Goal: Task Accomplishment & Management: Use online tool/utility

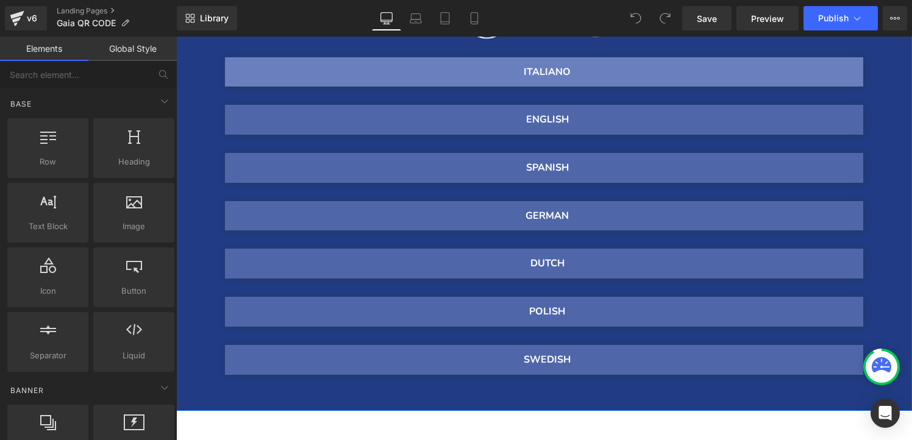
scroll to position [272, 0]
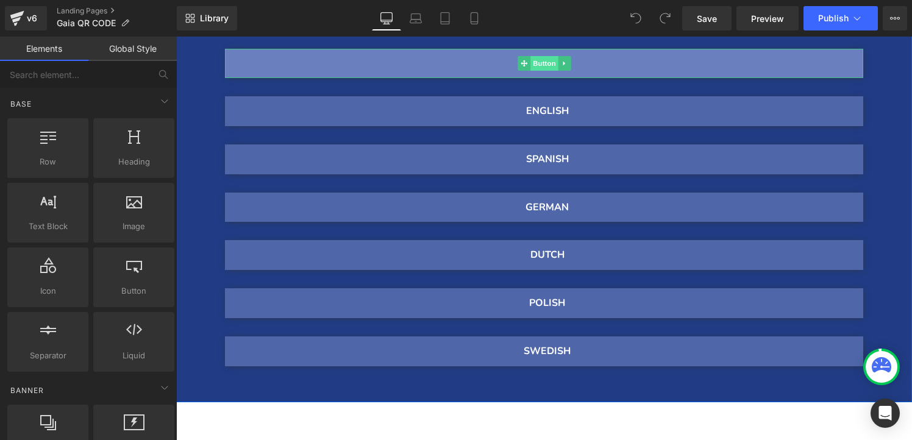
click at [539, 60] on span "Button" at bounding box center [545, 63] width 28 height 15
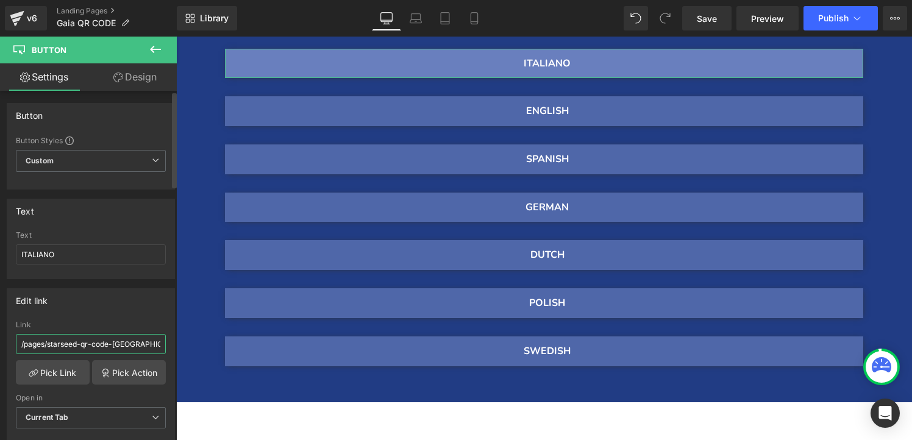
click at [140, 344] on input "/pages/starseed-qr-code-italia" at bounding box center [91, 344] width 150 height 20
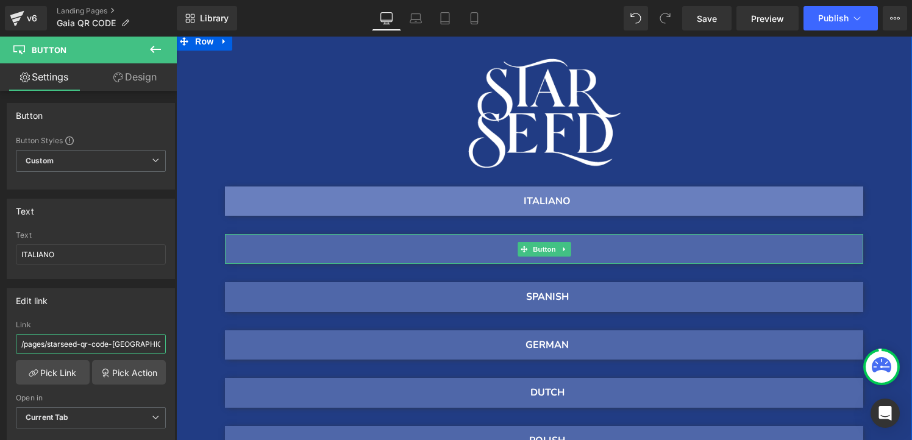
scroll to position [114, 0]
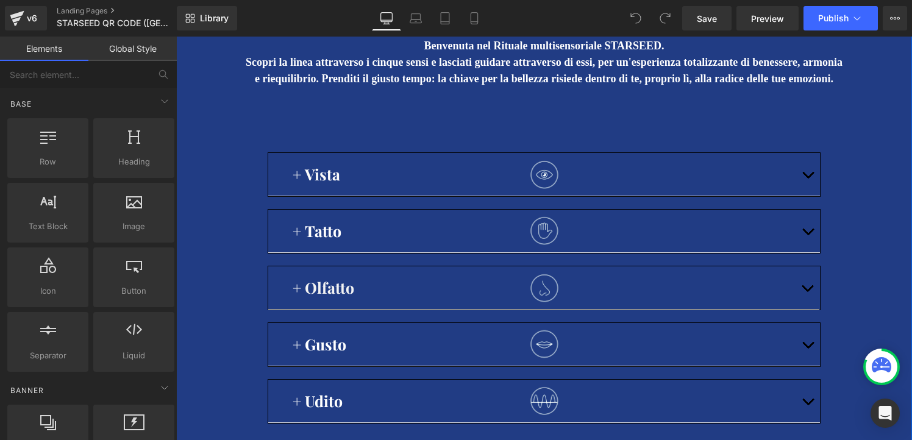
scroll to position [277, 0]
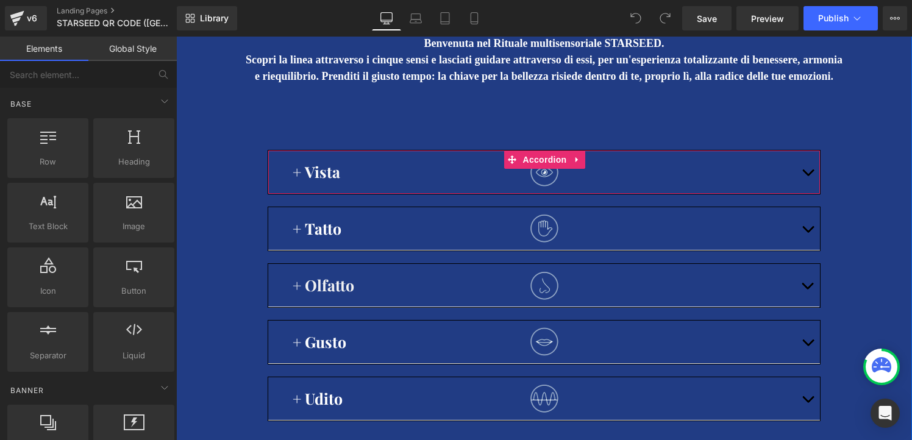
click at [808, 176] on span "button" at bounding box center [808, 176] width 0 height 0
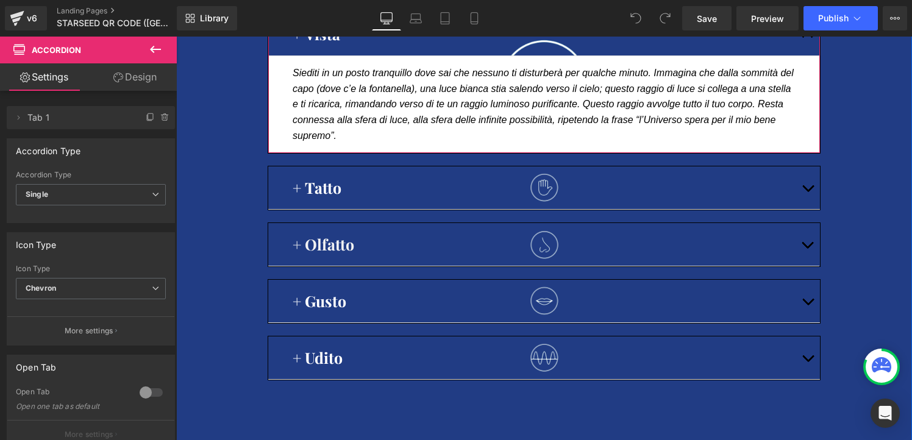
scroll to position [417, 0]
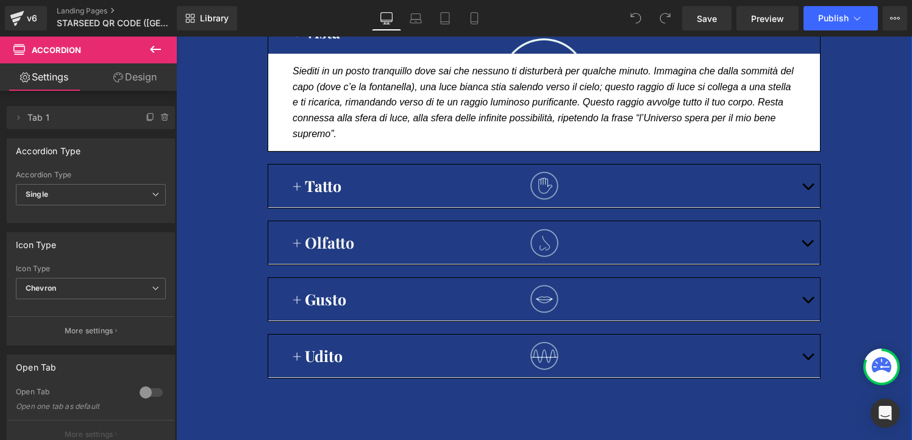
click at [808, 205] on button "button" at bounding box center [808, 186] width 24 height 43
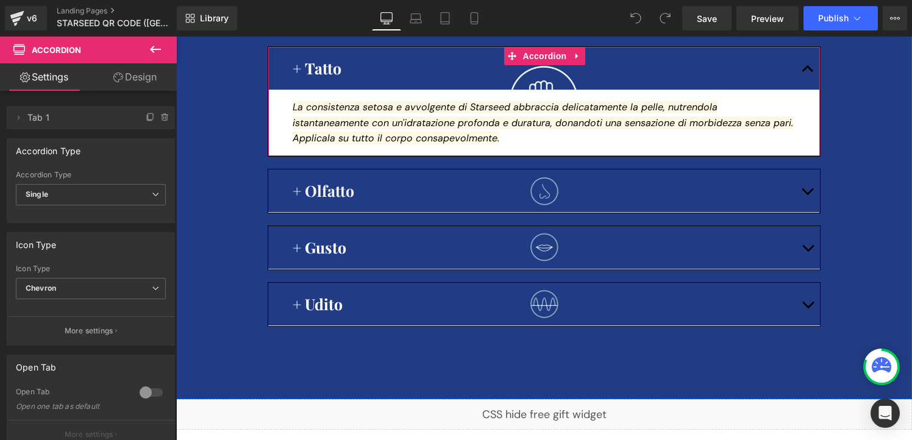
scroll to position [536, 0]
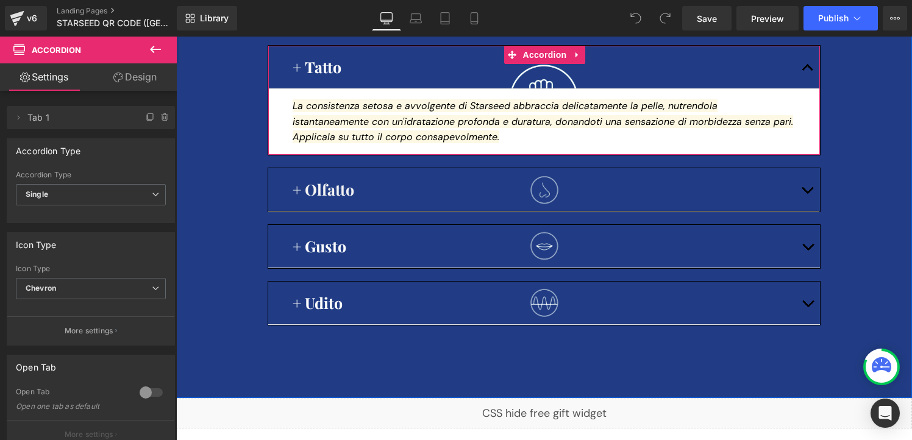
click at [808, 205] on button "button" at bounding box center [807, 189] width 24 height 43
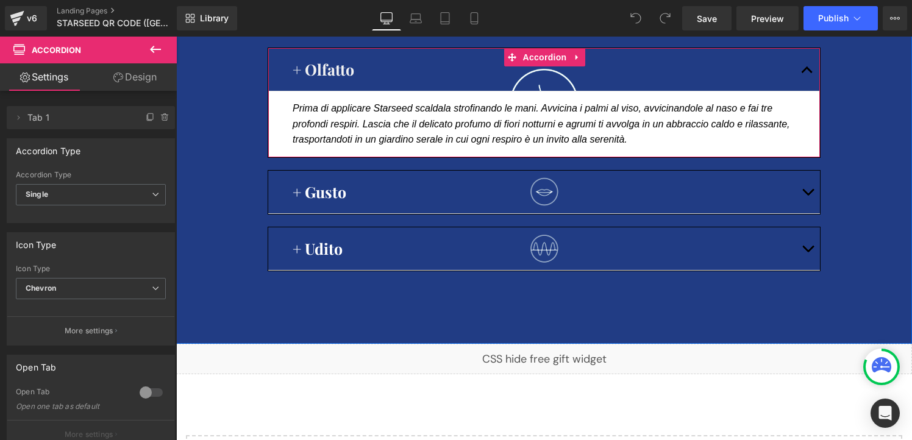
scroll to position [659, 0]
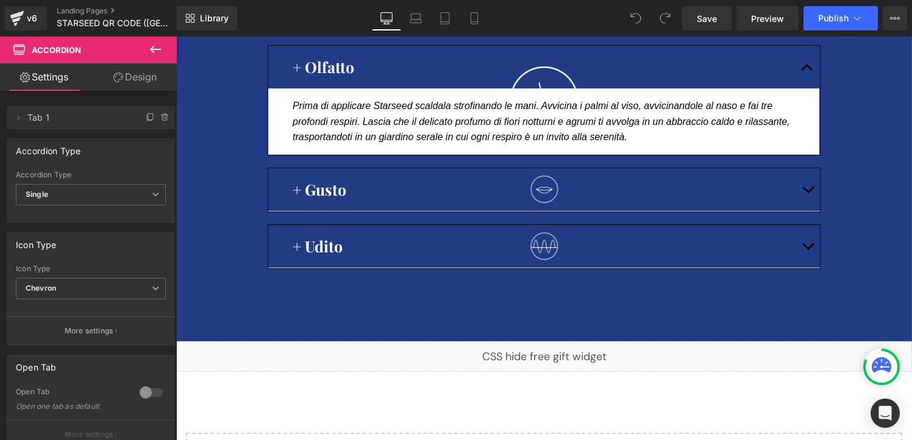
click at [808, 193] on span "button" at bounding box center [808, 193] width 0 height 0
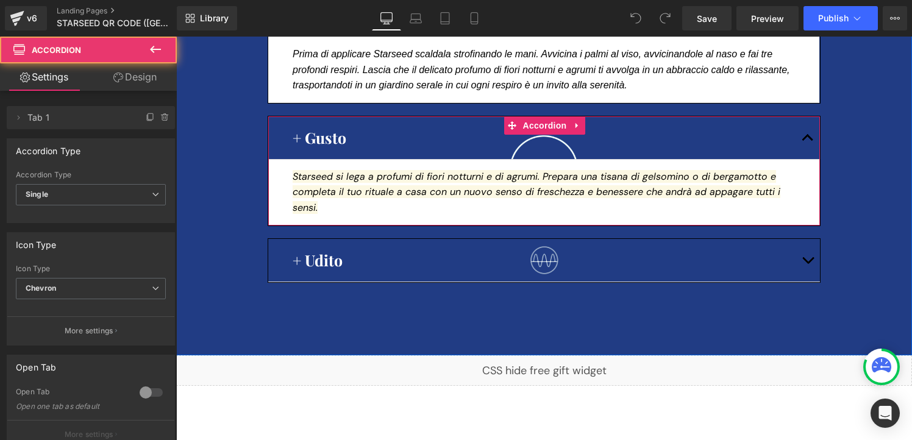
scroll to position [728, 0]
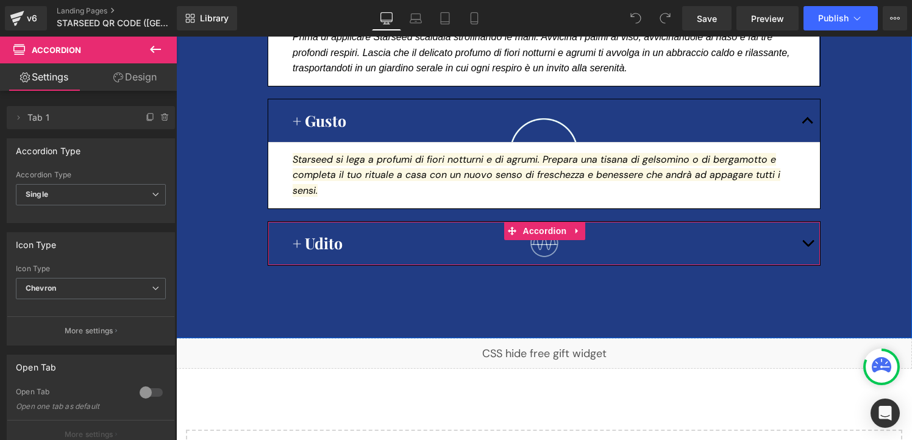
click at [813, 244] on button "button" at bounding box center [808, 243] width 24 height 43
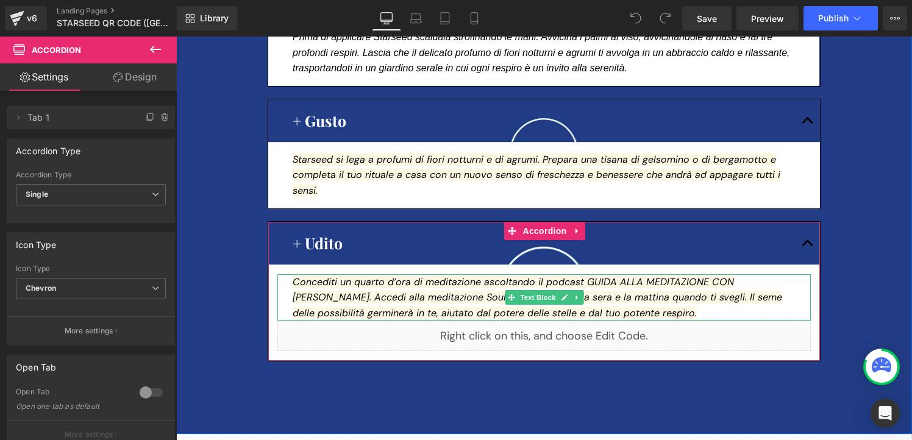
click at [627, 317] on p "Concediti un quarto d’ora di meditazione ascoltando il podcast GUIDA ALLA MEDIT…" at bounding box center [544, 297] width 503 height 47
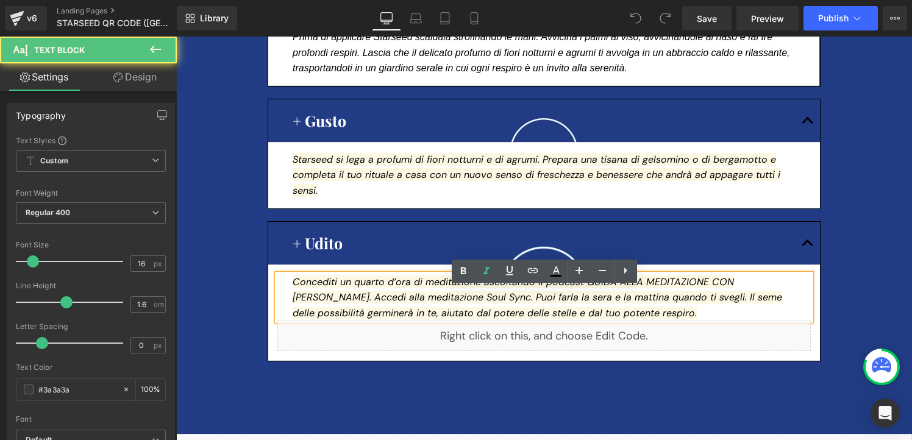
click at [627, 317] on p "Concediti un quarto d’ora di meditazione ascoltando il podcast GUIDA ALLA MEDIT…" at bounding box center [544, 297] width 503 height 47
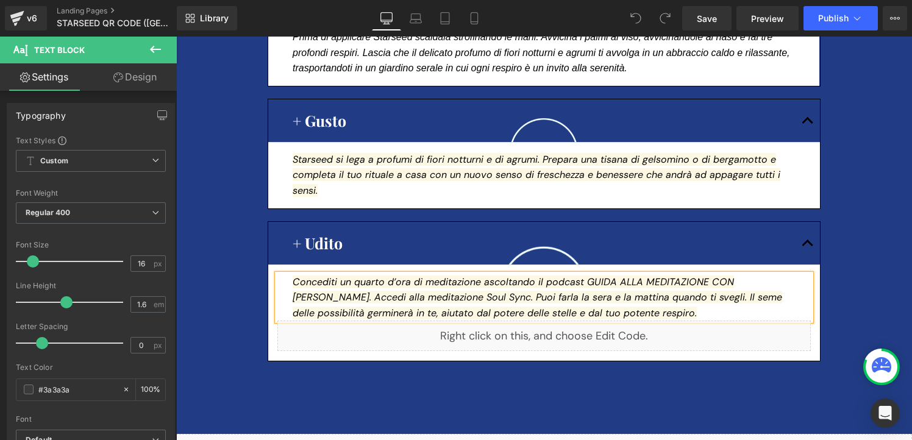
copy icon "Concediti un quarto d’ora di meditazione ascoltando il podcast GUIDA ALLA MEDIT…"
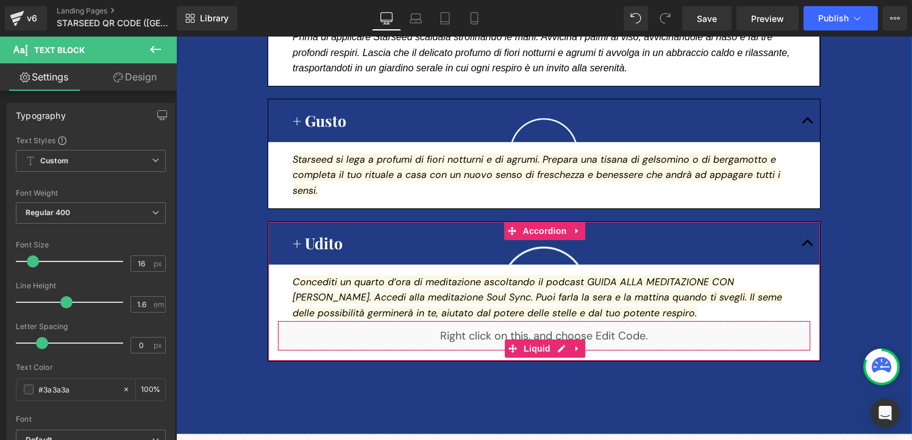
click at [645, 351] on div "Liquid" at bounding box center [544, 336] width 534 height 30
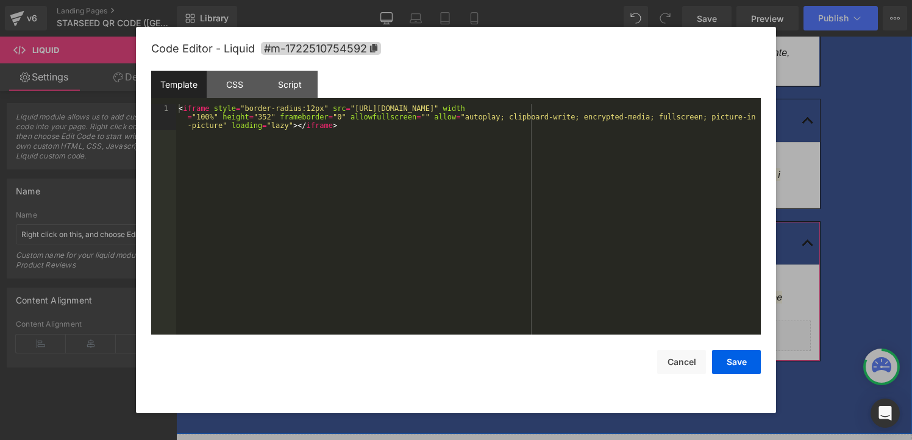
click at [561, 351] on div "Liquid" at bounding box center [544, 336] width 534 height 30
click at [679, 360] on button "Cancel" at bounding box center [681, 362] width 49 height 24
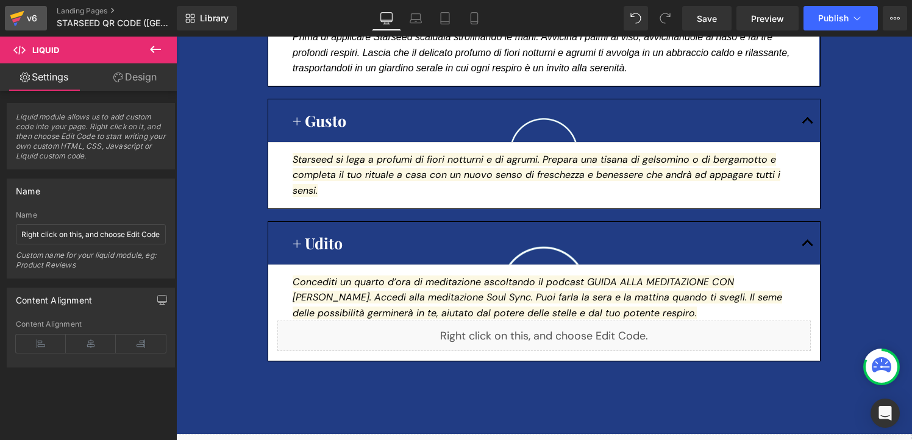
click at [33, 24] on div "v6" at bounding box center [31, 18] width 15 height 16
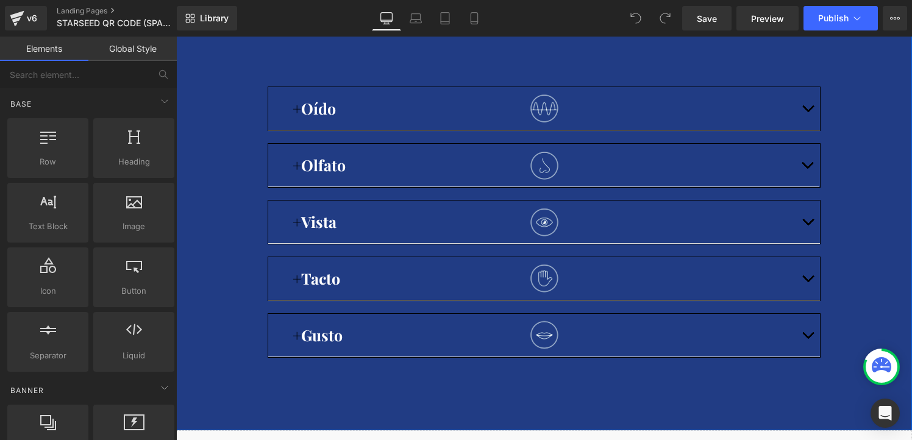
scroll to position [341, 0]
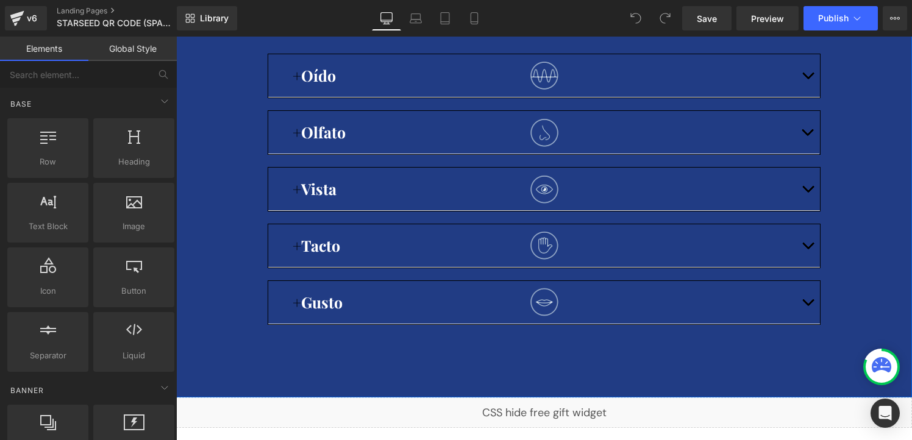
click at [468, 306] on div "+ Gusto Text Block" at bounding box center [544, 302] width 503 height 24
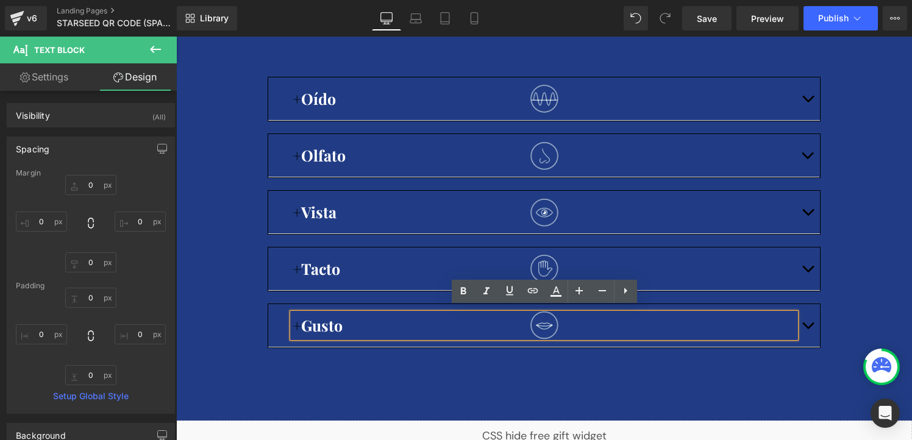
scroll to position [312, 0]
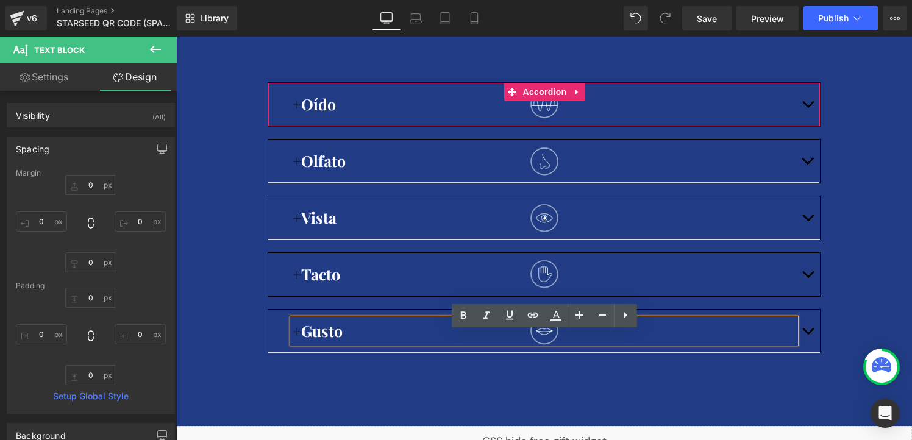
click at [812, 112] on button "button" at bounding box center [808, 104] width 24 height 43
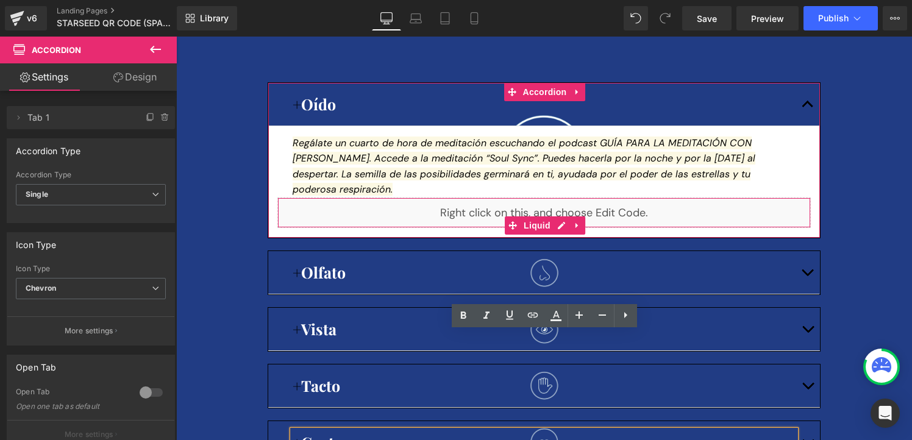
click at [597, 214] on div "Liquid" at bounding box center [544, 213] width 534 height 30
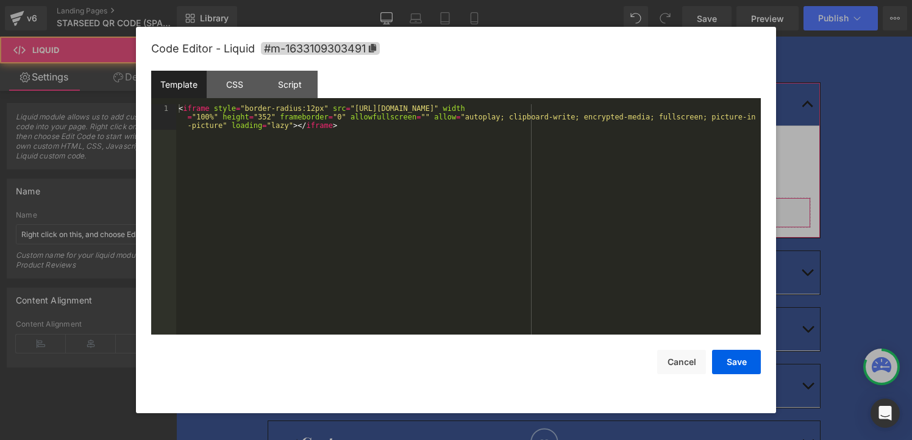
click at [559, 224] on div "Liquid" at bounding box center [544, 213] width 534 height 30
click at [427, 173] on div "< iframe style = "border-radius:12px" src = "https://open.spotify.com/embed/epi…" at bounding box center [468, 245] width 585 height 282
click at [680, 365] on button "Cancel" at bounding box center [681, 362] width 49 height 24
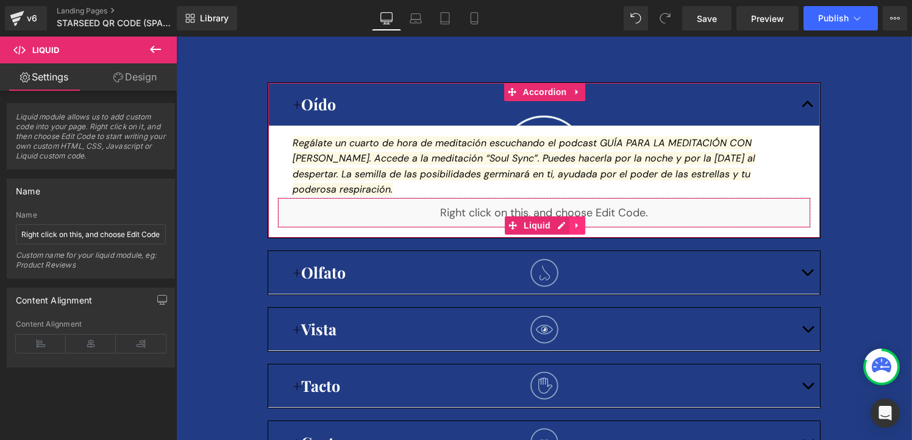
click at [577, 224] on icon at bounding box center [577, 225] width 9 height 9
click at [577, 224] on link at bounding box center [585, 225] width 16 height 18
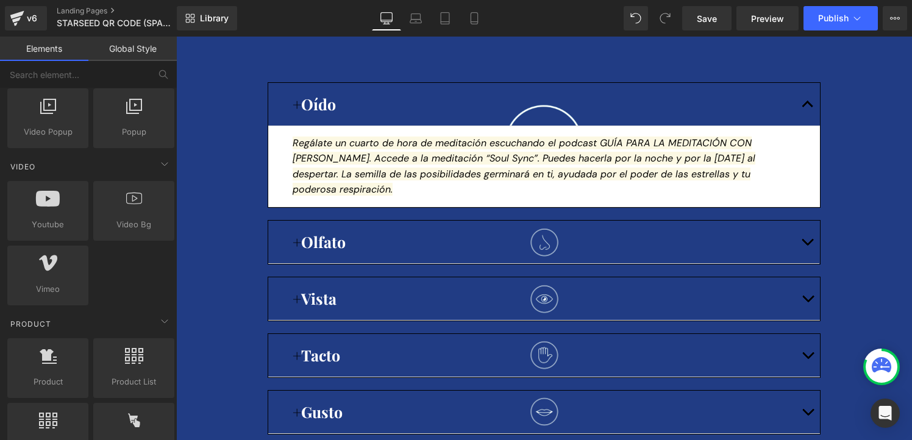
scroll to position [760, 0]
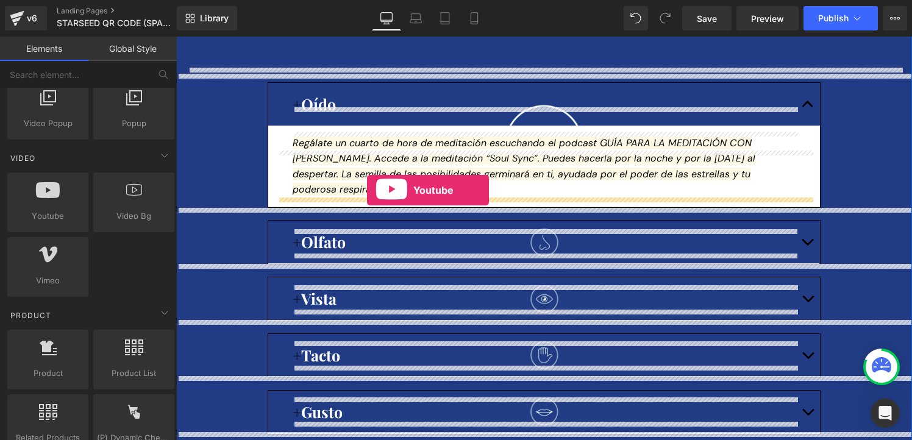
drag, startPoint x: 218, startPoint y: 228, endPoint x: 367, endPoint y: 190, distance: 153.5
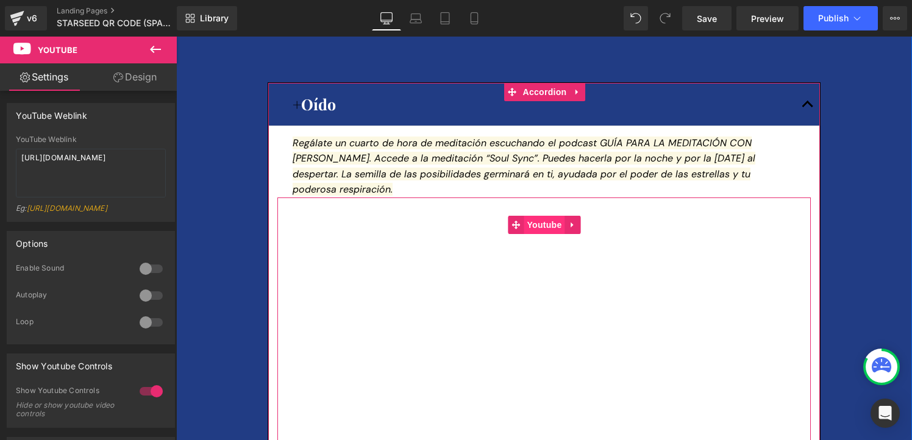
click at [542, 221] on span "Youtube" at bounding box center [544, 225] width 41 height 18
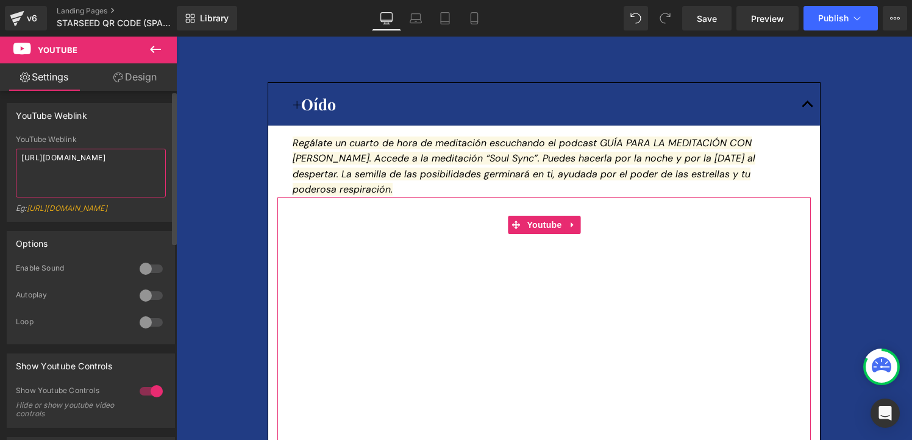
click at [85, 160] on textarea "https://www.youtube.com/watch?v=OQBlWco72c4" at bounding box center [91, 173] width 150 height 49
paste textarea "youtu.be/8WnWm3BelVM"
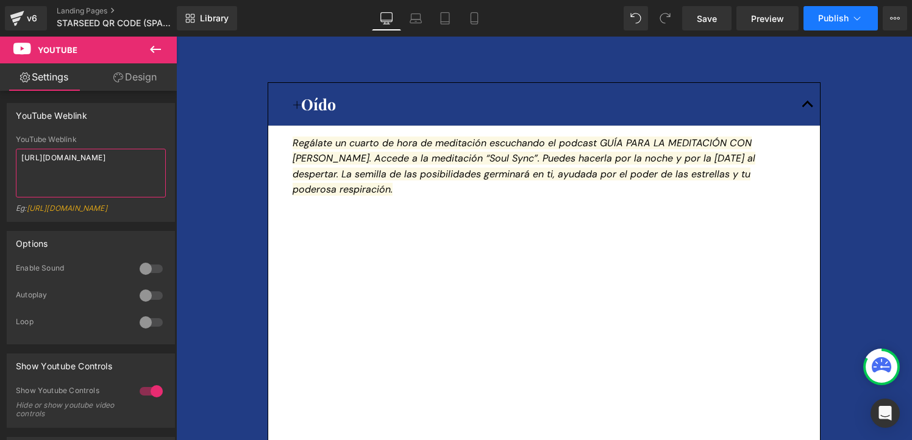
type textarea "https://youtu.be/8WnWm3BelVM"
click at [823, 21] on span "Publish" at bounding box center [833, 18] width 30 height 10
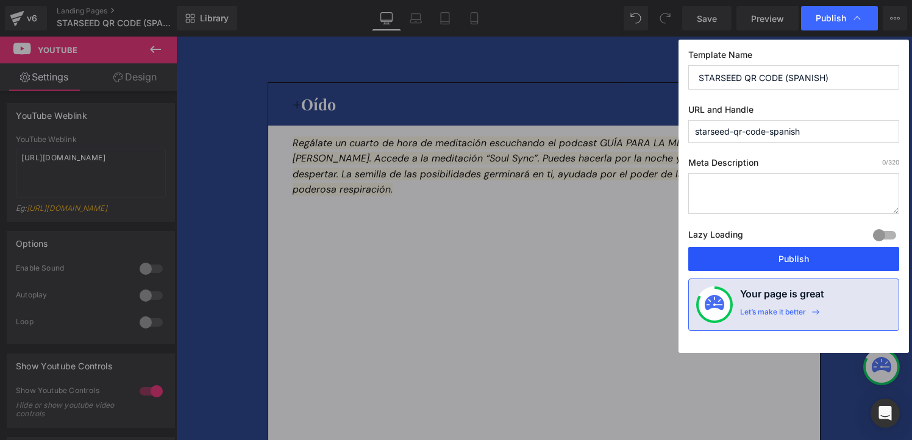
click at [776, 259] on button "Publish" at bounding box center [793, 259] width 211 height 24
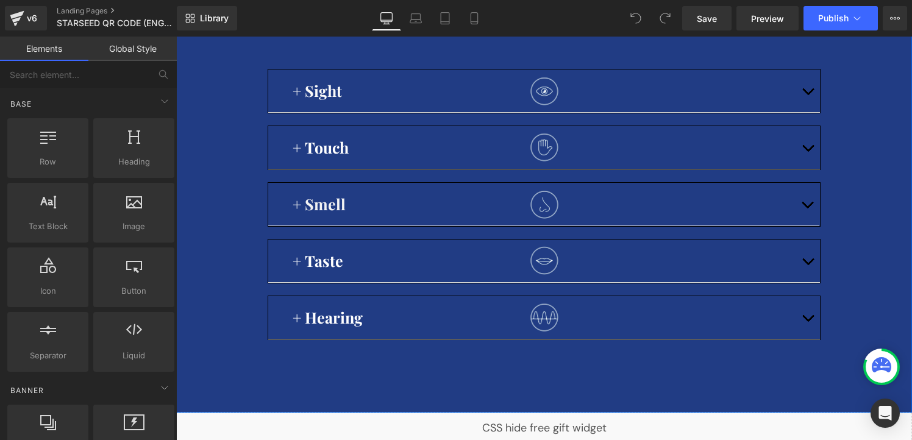
scroll to position [370, 0]
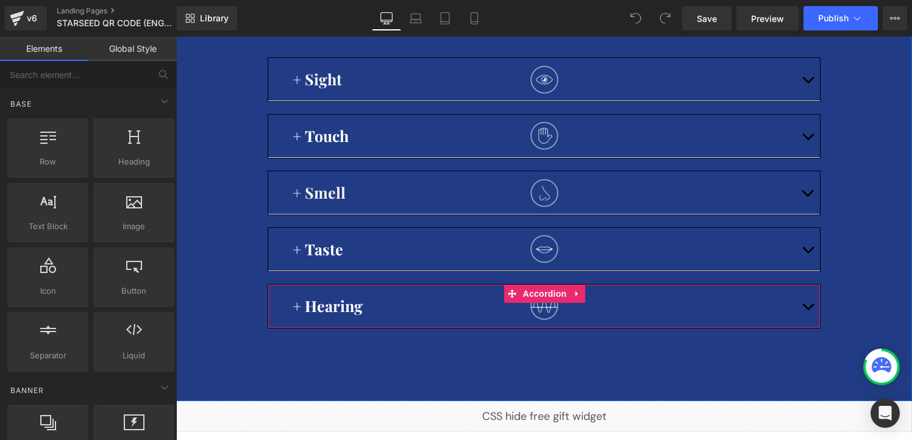
click at [811, 323] on button "button" at bounding box center [808, 306] width 24 height 43
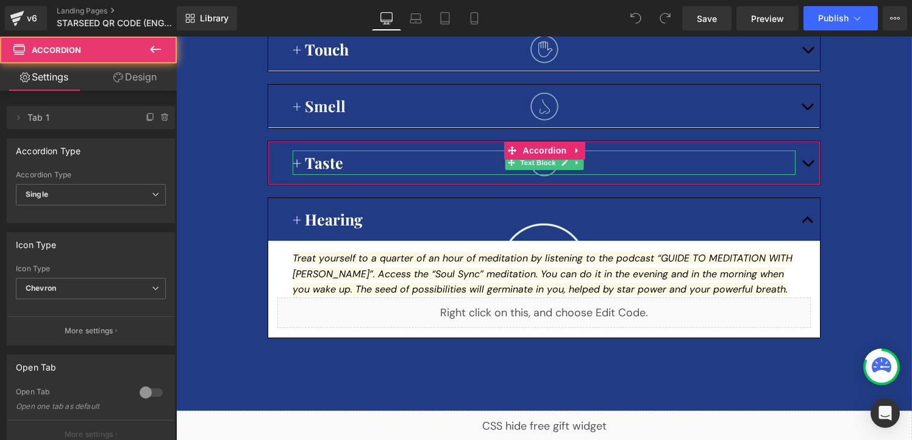
scroll to position [468, 0]
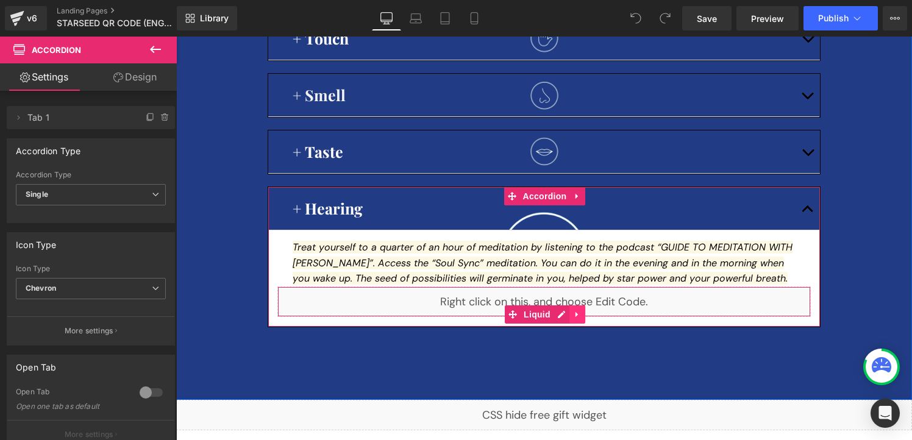
click at [576, 318] on icon at bounding box center [577, 314] width 2 height 5
click at [582, 319] on icon at bounding box center [585, 314] width 9 height 9
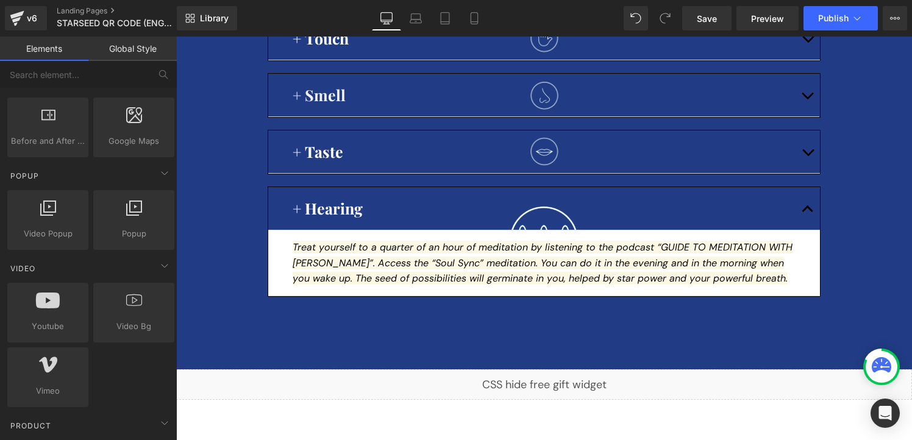
scroll to position [656, 0]
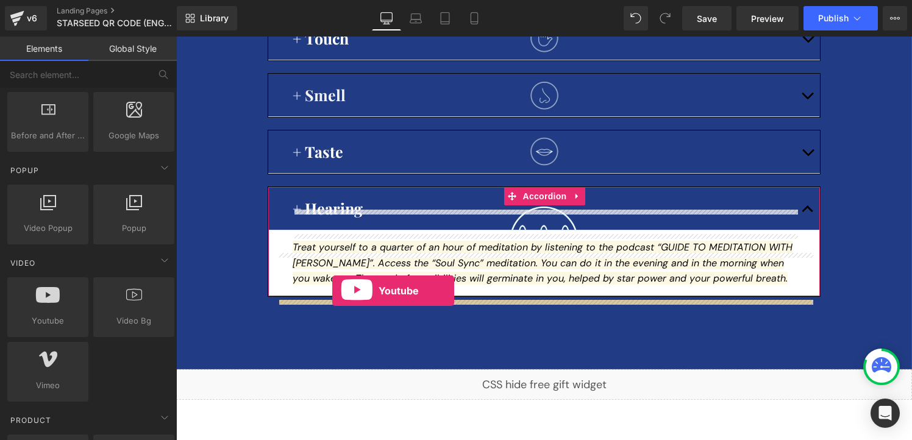
drag, startPoint x: 229, startPoint y: 348, endPoint x: 332, endPoint y: 291, distance: 118.5
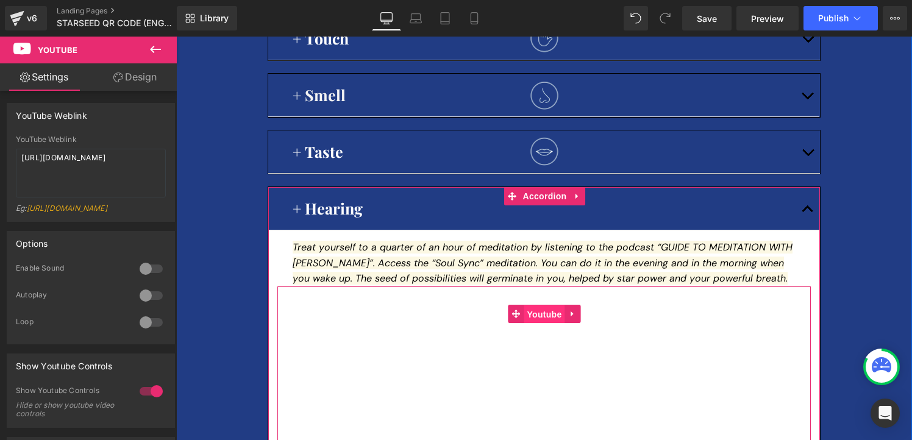
click at [546, 324] on span "Youtube" at bounding box center [544, 315] width 41 height 18
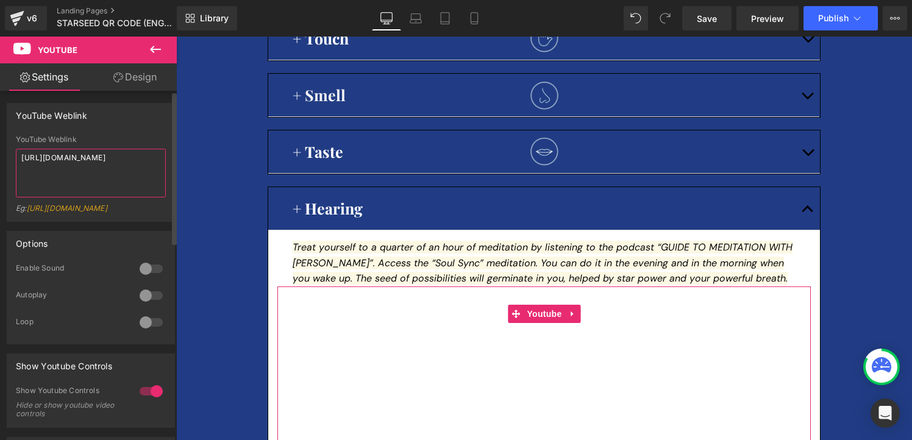
click at [131, 184] on textarea "https://www.youtube.com/watch?v=OQBlWco72c4" at bounding box center [91, 173] width 150 height 49
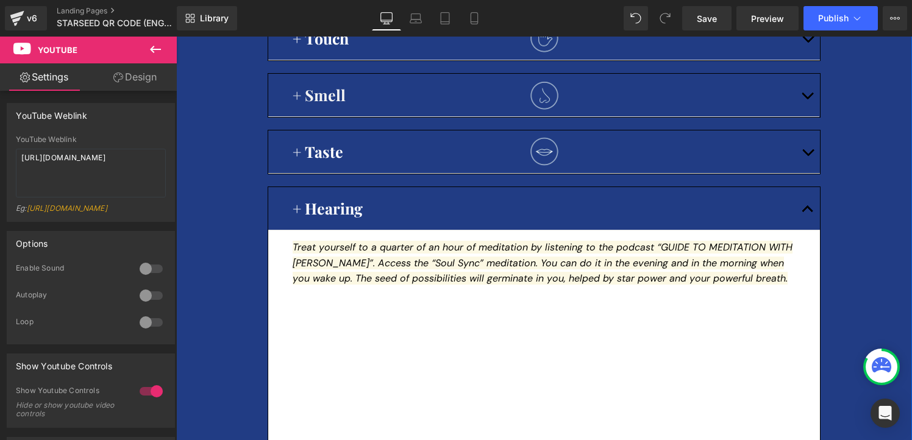
click at [891, 248] on div "Image Welcome to the STARSEED multisensory ritual. Discover the line through th…" at bounding box center [544, 157] width 736 height 880
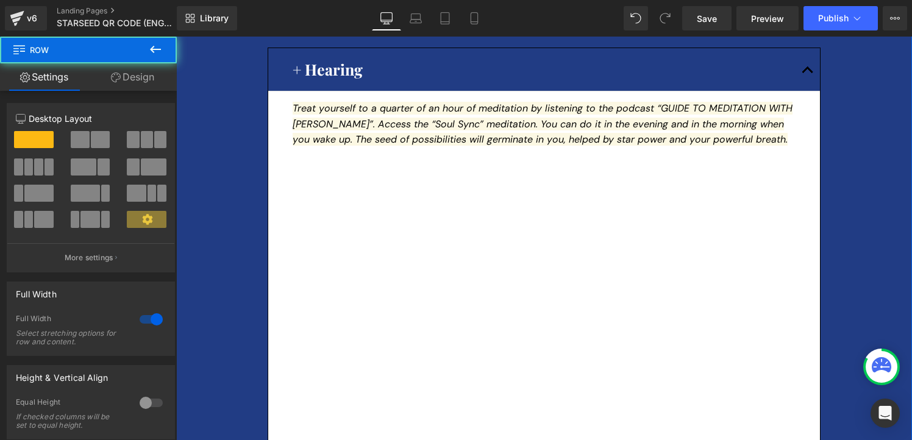
scroll to position [612, 0]
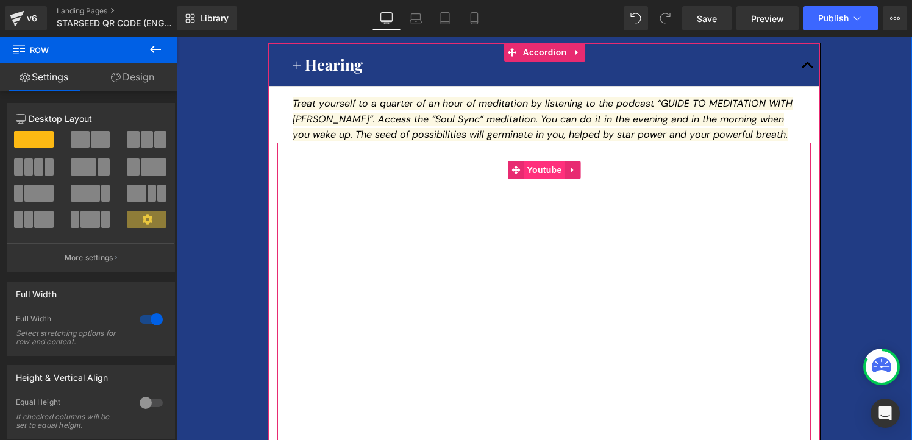
click at [542, 179] on span "Youtube" at bounding box center [544, 170] width 41 height 18
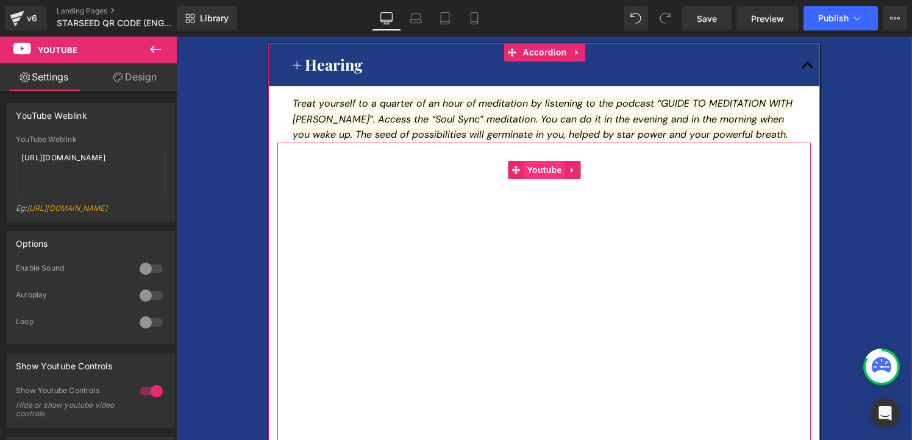
click at [543, 179] on span "Youtube" at bounding box center [544, 170] width 41 height 18
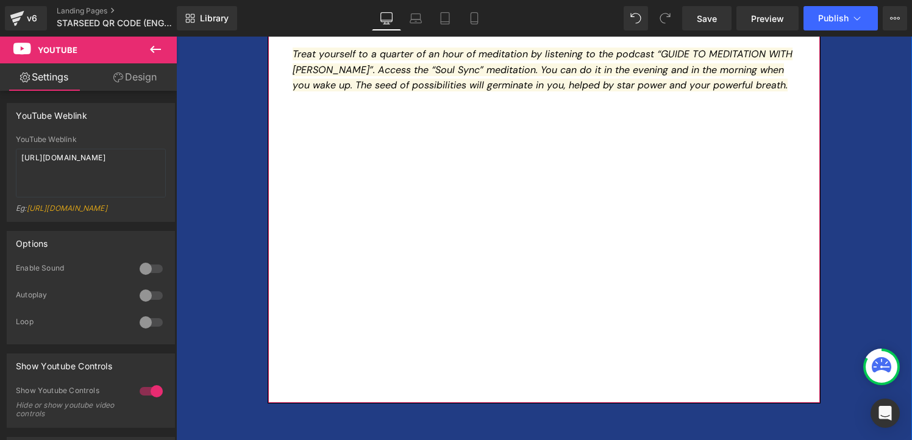
scroll to position [660, 0]
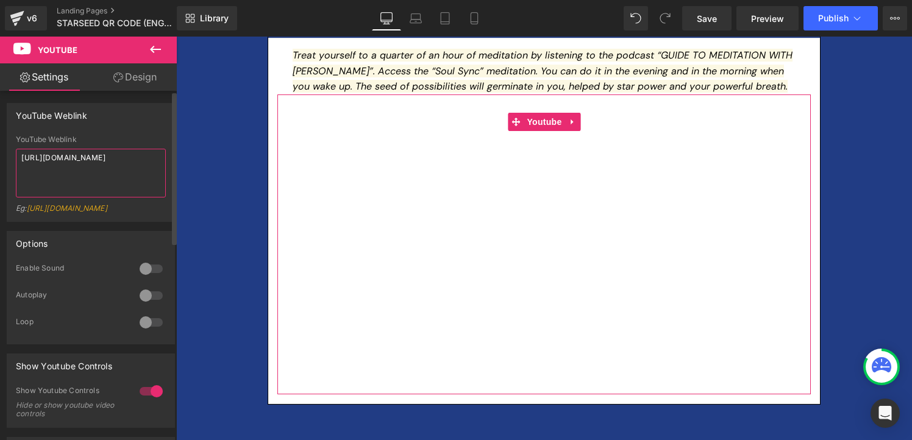
click at [116, 169] on textarea "https://www.youtube.com/watch?v=OQBlWco72c4" at bounding box center [91, 173] width 150 height 49
paste textarea "youtu.be/AEMqVWJHvJ0"
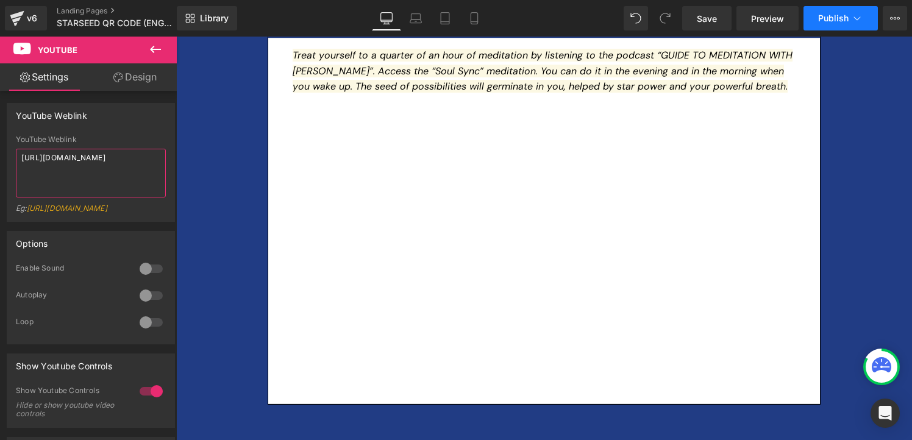
type textarea "https://youtu.be/AEMqVWJHvJ0"
click at [820, 21] on span "Publish" at bounding box center [833, 18] width 30 height 10
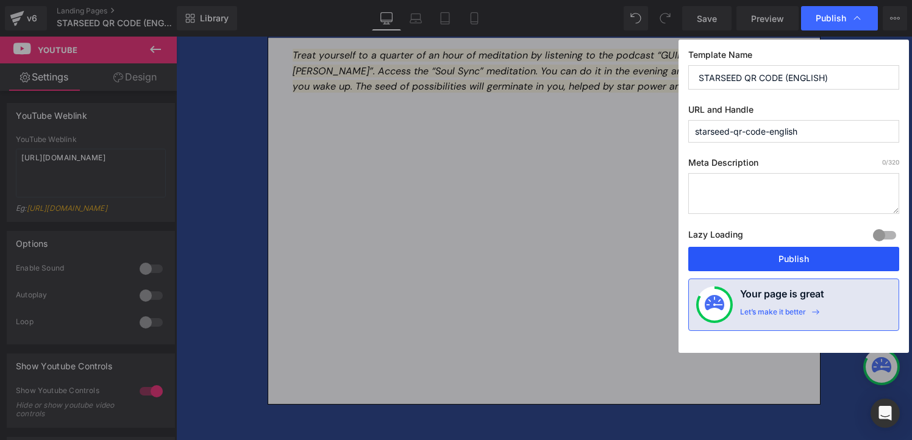
click at [770, 259] on button "Publish" at bounding box center [793, 259] width 211 height 24
